Goal: Task Accomplishment & Management: Use online tool/utility

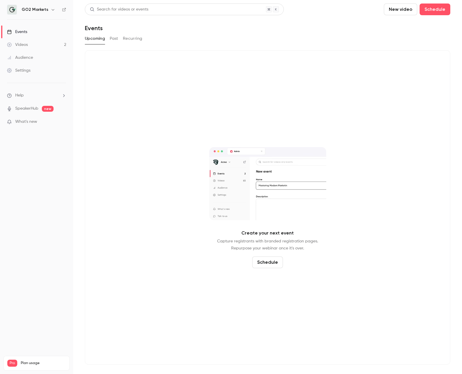
click at [114, 37] on button "Past" at bounding box center [114, 38] width 8 height 9
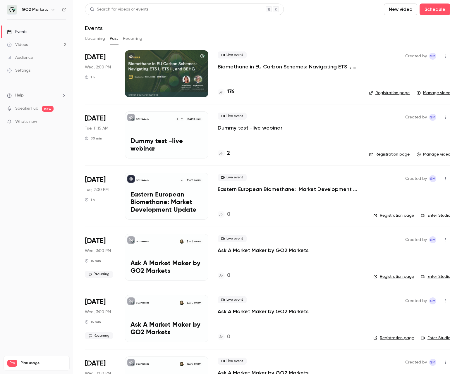
click at [437, 93] on link "Manage video" at bounding box center [433, 93] width 34 height 6
